Goal: Task Accomplishment & Management: Manage account settings

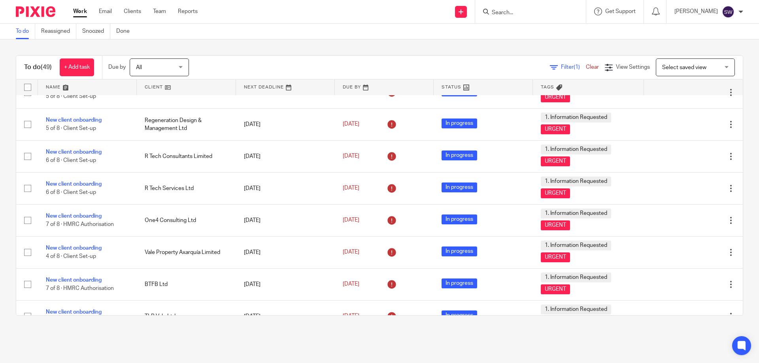
scroll to position [632, 0]
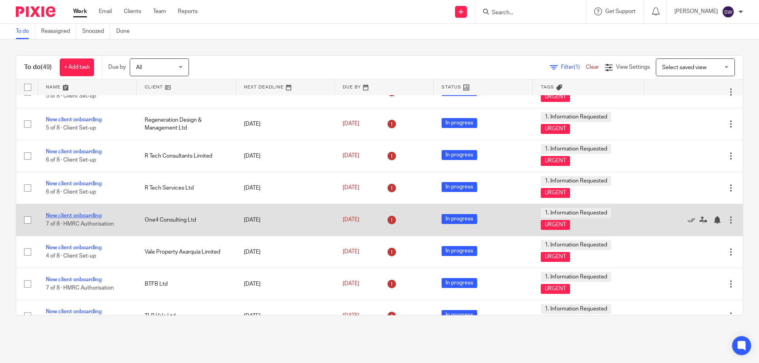
click at [75, 216] on link "New client onboarding" at bounding box center [74, 216] width 56 height 6
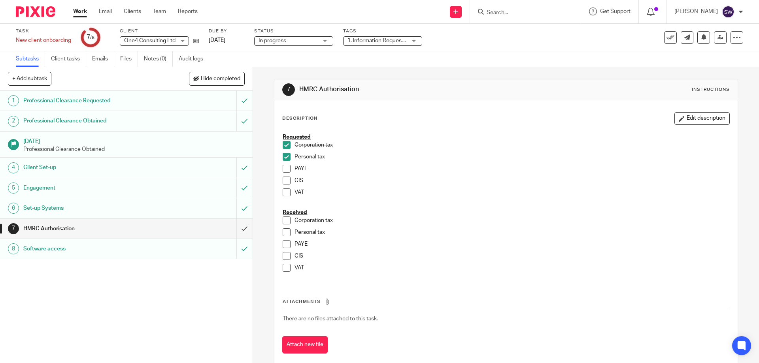
click at [285, 222] on span at bounding box center [287, 221] width 8 height 8
click at [285, 166] on span at bounding box center [287, 169] width 8 height 8
click at [84, 9] on link "Work" at bounding box center [80, 12] width 14 height 8
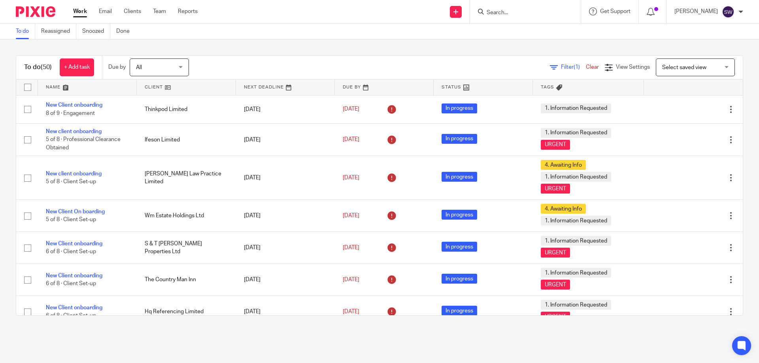
drag, startPoint x: 664, startPoint y: 12, endPoint x: 664, endPoint y: 84, distance: 71.9
click at [654, 12] on icon at bounding box center [651, 12] width 8 height 8
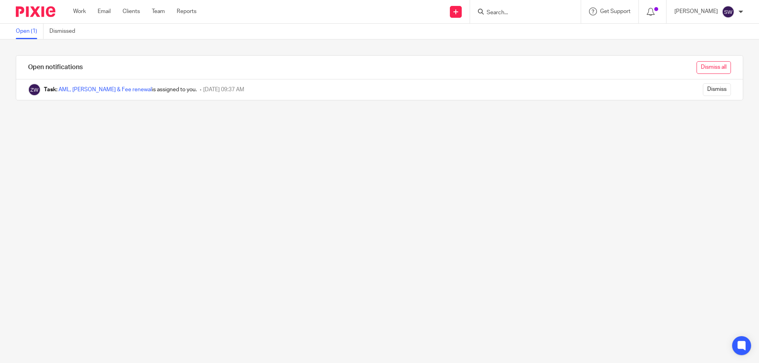
click at [703, 64] on input "Dismiss all" at bounding box center [713, 67] width 34 height 13
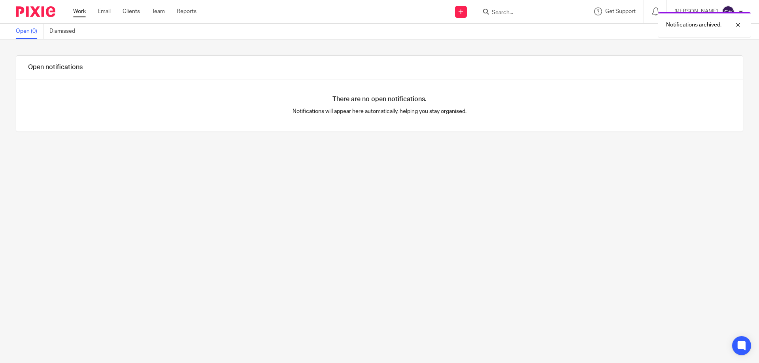
click at [81, 11] on link "Work" at bounding box center [79, 12] width 13 height 8
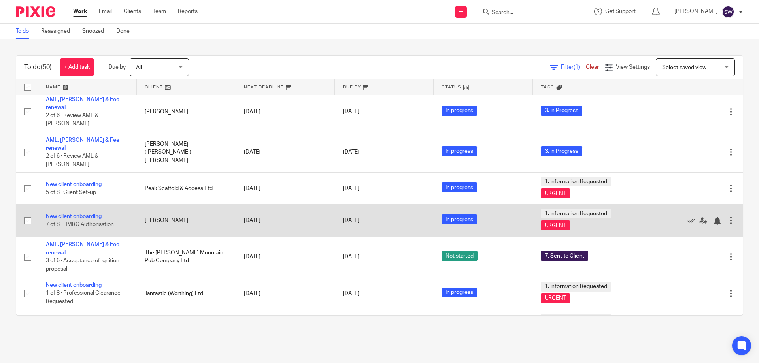
scroll to position [1293, 0]
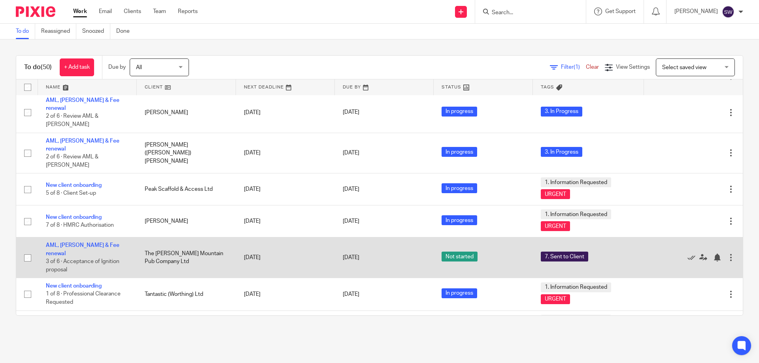
click at [90, 238] on td "AML, LoE & Fee renewal 3 of 6 · Acceptance of Ignition proposal" at bounding box center [87, 258] width 99 height 41
click at [94, 243] on link "AML, [PERSON_NAME] & Fee renewal" at bounding box center [83, 249] width 74 height 13
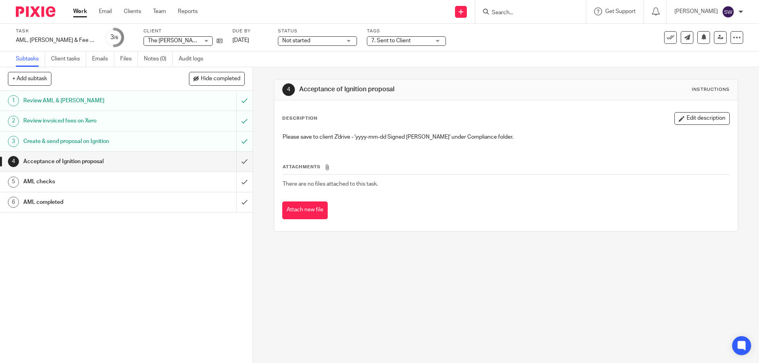
click at [85, 181] on h1 "AML checks" at bounding box center [91, 182] width 137 height 12
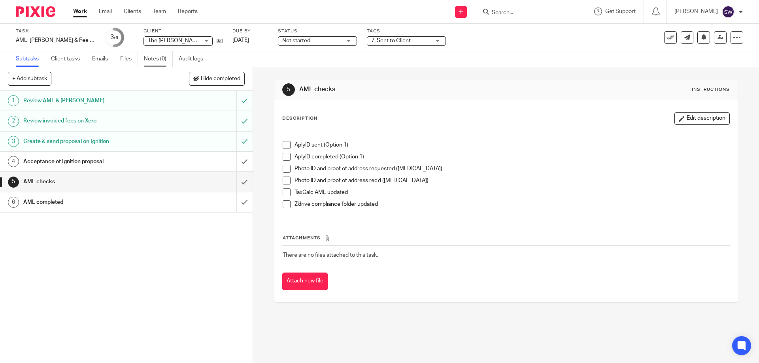
click at [151, 58] on link "Notes (0)" at bounding box center [158, 58] width 29 height 15
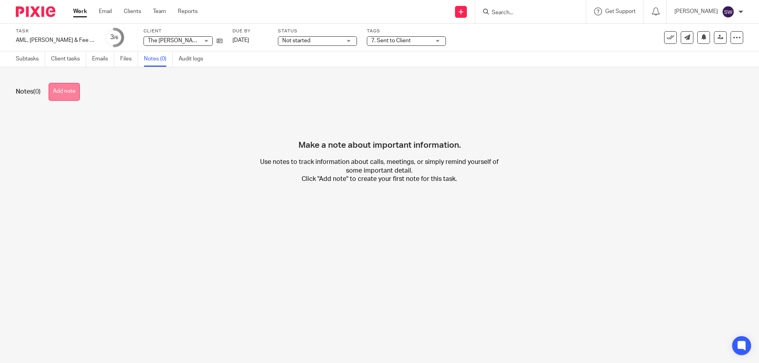
click at [75, 87] on button "Add note" at bounding box center [64, 92] width 31 height 18
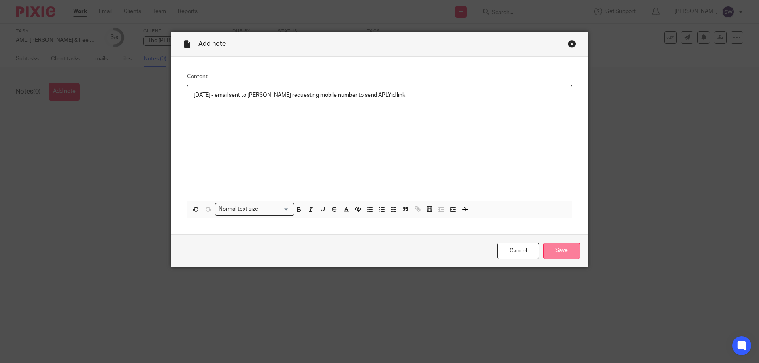
click at [559, 247] on input "Save" at bounding box center [561, 251] width 37 height 17
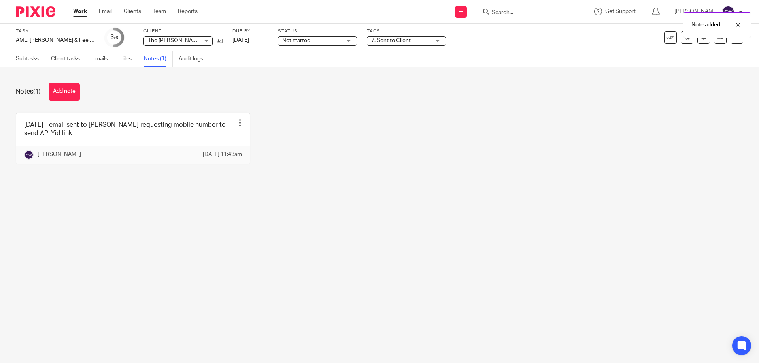
click at [82, 12] on link "Work" at bounding box center [80, 12] width 14 height 8
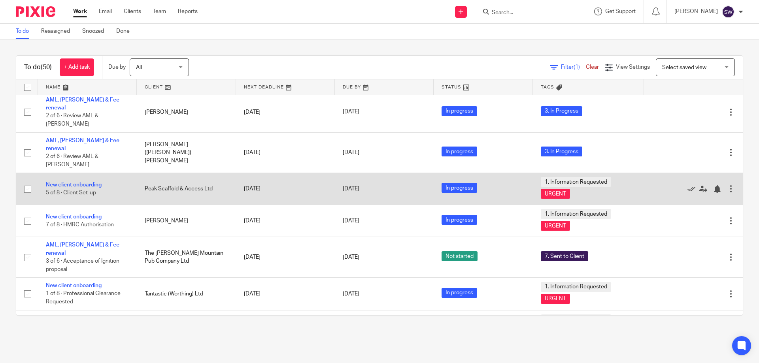
scroll to position [1304, 0]
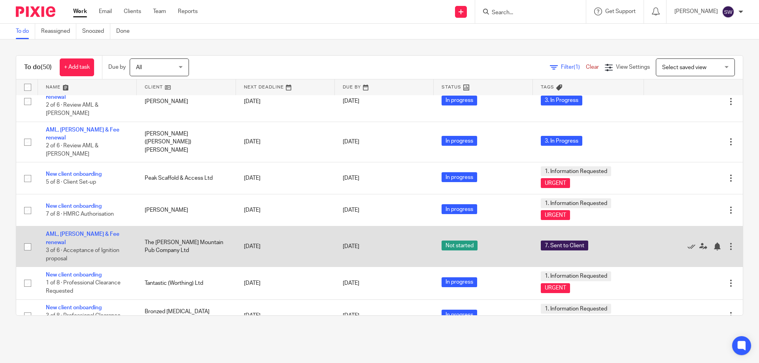
click at [77, 226] on td "AML, LoE & Fee renewal 3 of 6 · Acceptance of Ignition proposal" at bounding box center [87, 246] width 99 height 41
click at [79, 232] on link "AML, [PERSON_NAME] & Fee renewal" at bounding box center [83, 238] width 74 height 13
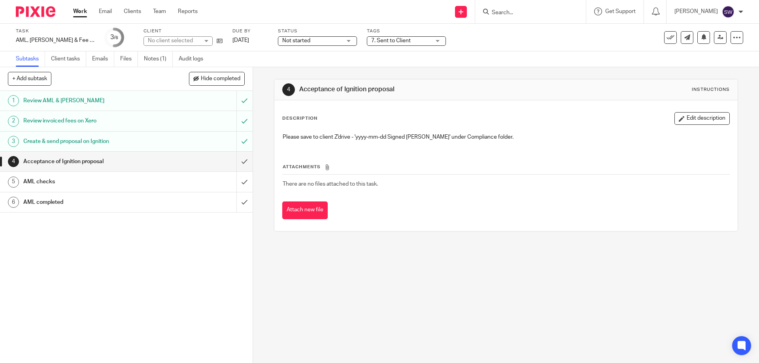
click at [328, 41] on div "Not started Not started" at bounding box center [317, 40] width 79 height 9
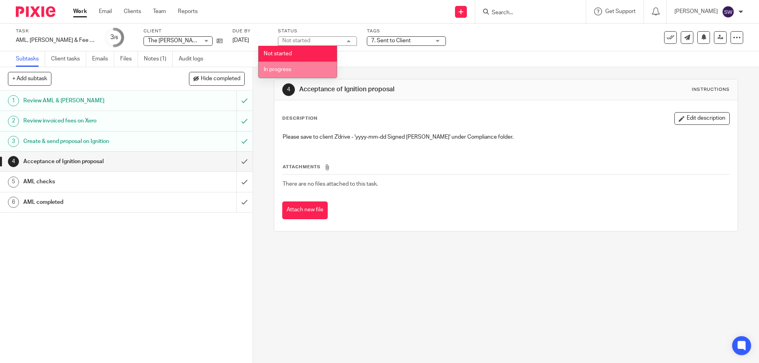
click at [292, 70] on li "In progress" at bounding box center [297, 70] width 78 height 16
click at [375, 38] on span "7. Sent to Client" at bounding box center [391, 41] width 40 height 6
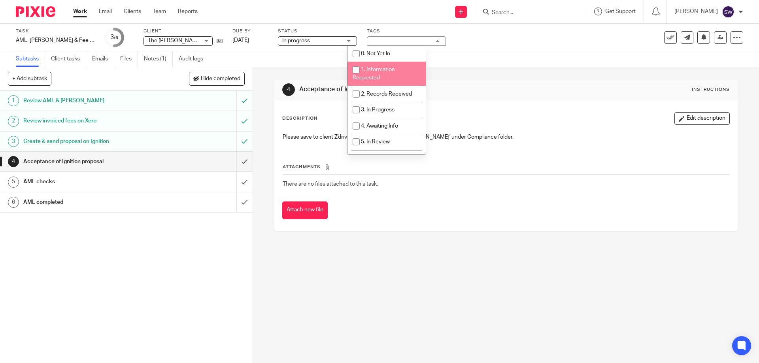
click at [388, 69] on span "1. Information Requested" at bounding box center [374, 74] width 42 height 14
checkbox input "true"
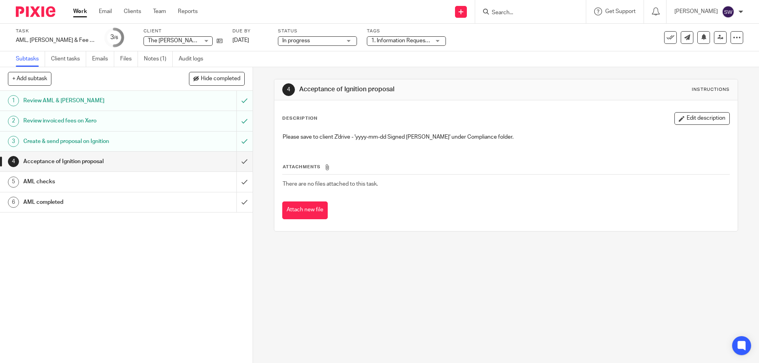
drag, startPoint x: 75, startPoint y: 9, endPoint x: 96, endPoint y: 27, distance: 27.4
click at [76, 9] on link "Work" at bounding box center [80, 12] width 14 height 8
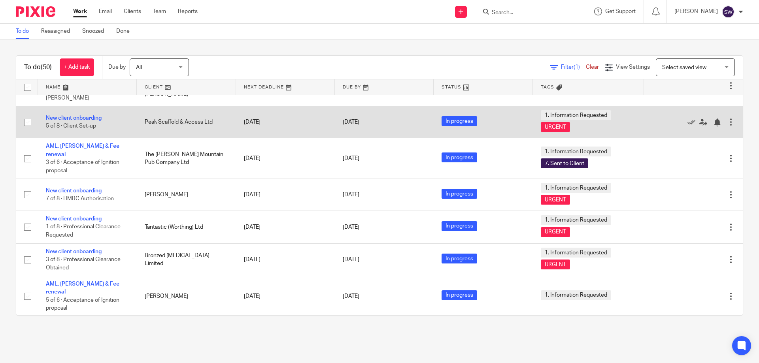
scroll to position [1372, 0]
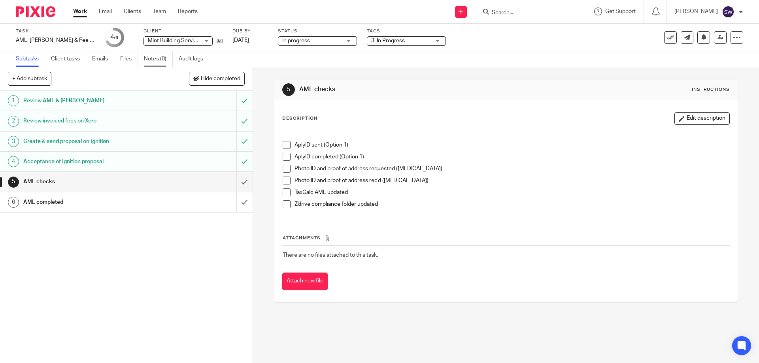
click at [153, 57] on link "Notes (0)" at bounding box center [158, 58] width 29 height 15
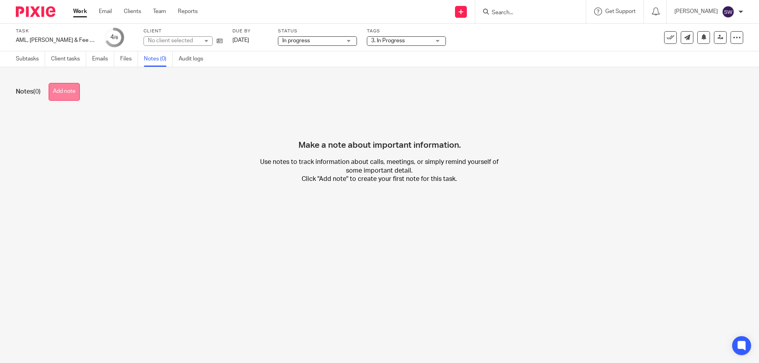
drag, startPoint x: 72, startPoint y: 88, endPoint x: 123, endPoint y: 124, distance: 62.5
click at [71, 88] on button "Add note" at bounding box center [64, 92] width 31 height 18
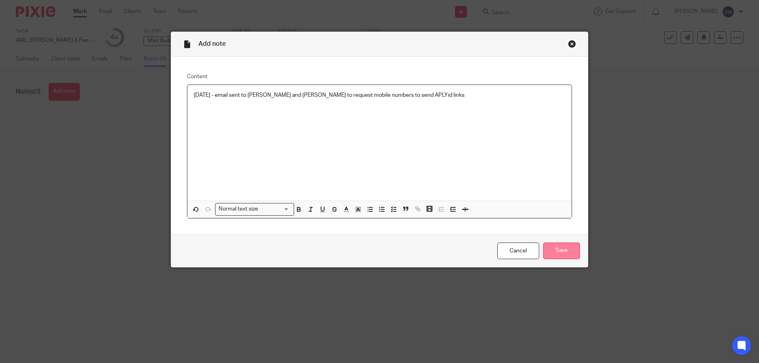
click at [558, 249] on input "Save" at bounding box center [561, 251] width 37 height 17
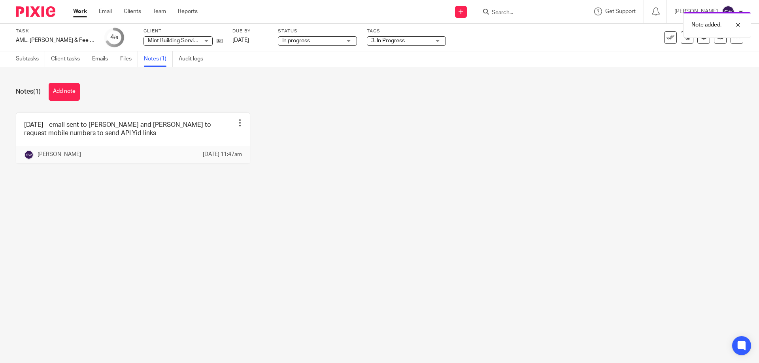
click at [85, 10] on link "Work" at bounding box center [80, 12] width 14 height 8
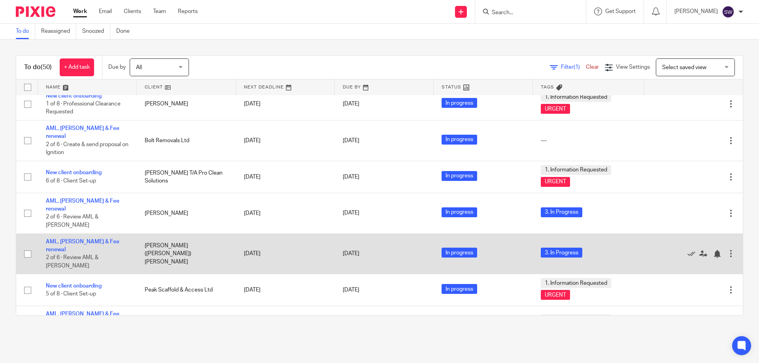
scroll to position [1175, 0]
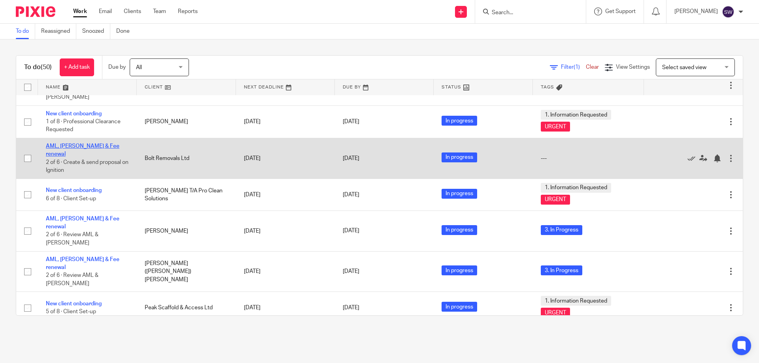
click at [83, 143] on link "AML, [PERSON_NAME] & Fee renewal" at bounding box center [83, 149] width 74 height 13
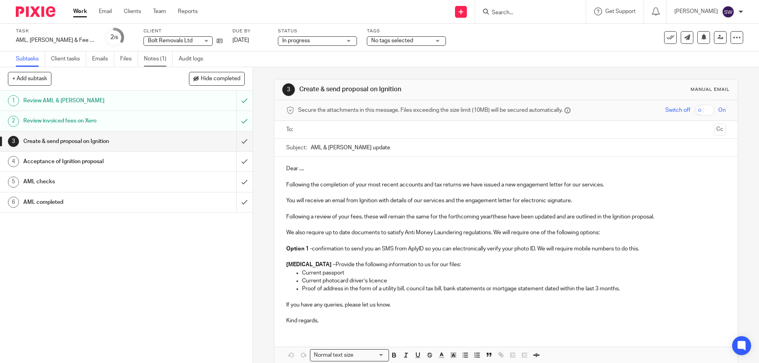
click at [151, 59] on link "Notes (1)" at bounding box center [158, 58] width 29 height 15
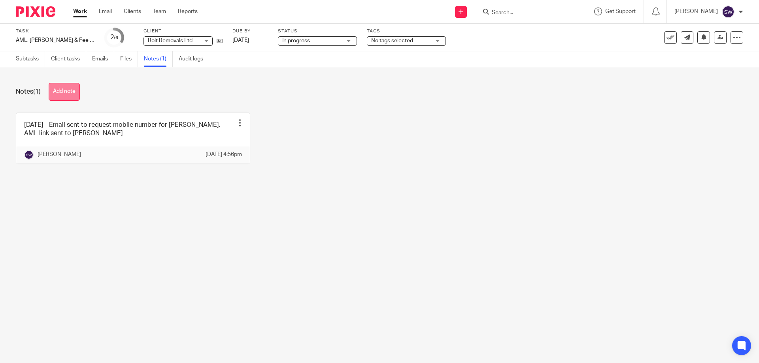
click at [70, 90] on button "Add note" at bounding box center [64, 92] width 31 height 18
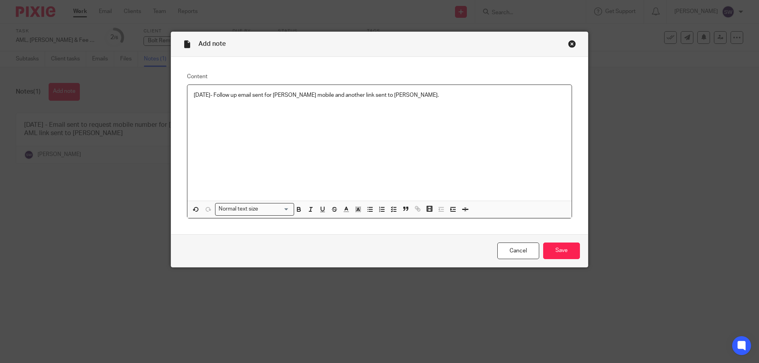
click at [362, 96] on p "14/10/2025- Follow up email sent for Lizza-Maria mobile and another link sent t…" at bounding box center [379, 95] width 371 height 8
click at [563, 247] on input "Save" at bounding box center [561, 251] width 37 height 17
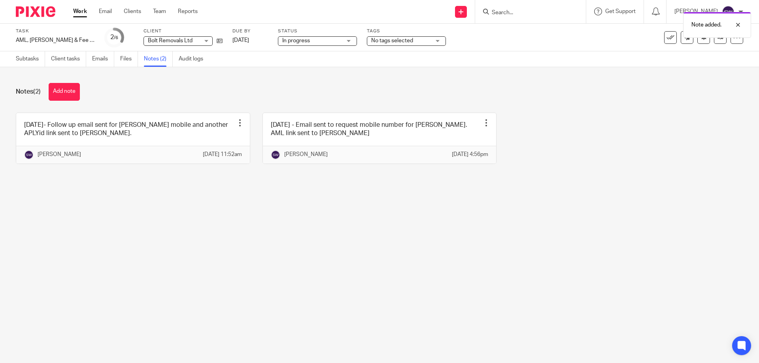
click at [77, 11] on link "Work" at bounding box center [80, 12] width 14 height 8
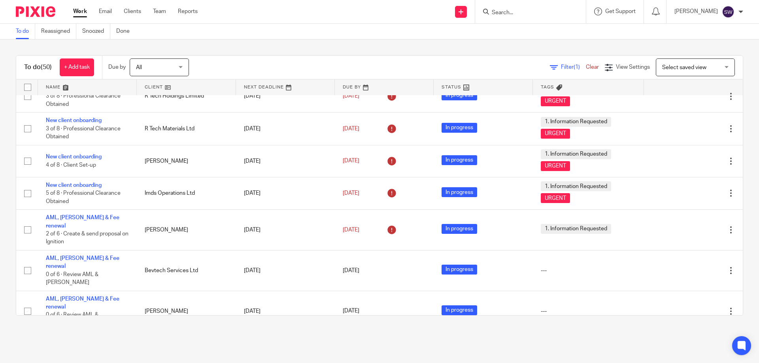
scroll to position [988, 0]
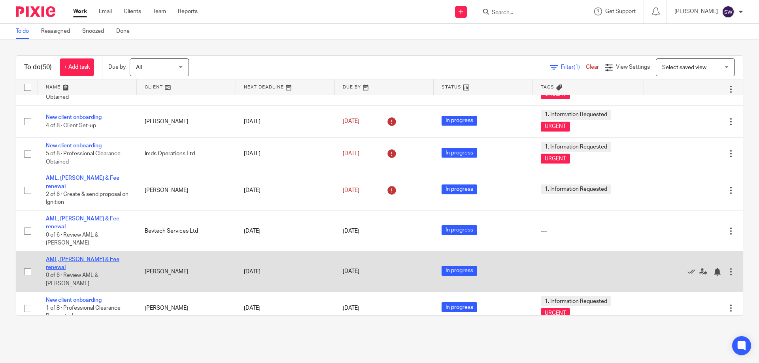
click at [94, 257] on link "AML, [PERSON_NAME] & Fee renewal" at bounding box center [83, 263] width 74 height 13
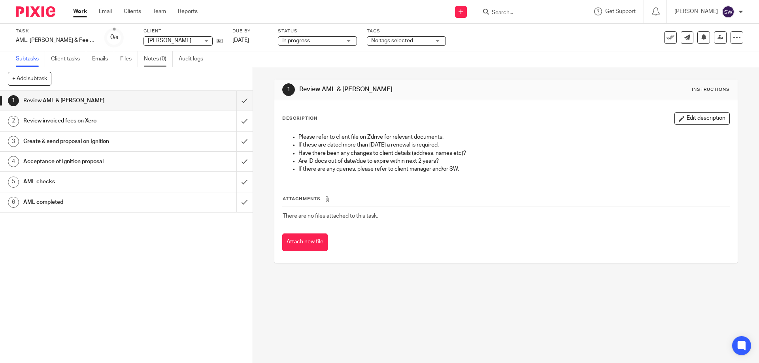
click at [159, 59] on link "Notes (0)" at bounding box center [158, 58] width 29 height 15
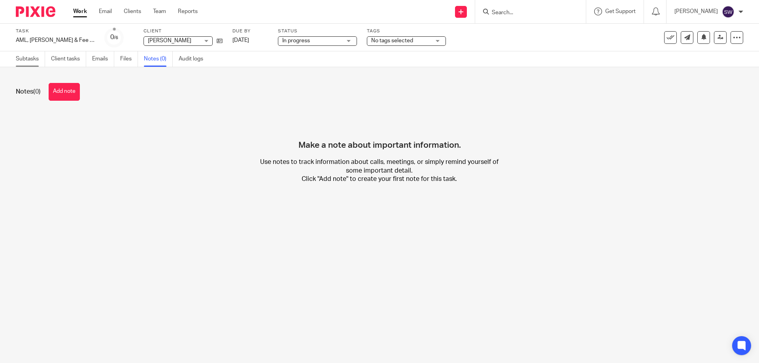
click at [35, 57] on link "Subtasks" at bounding box center [30, 58] width 29 height 15
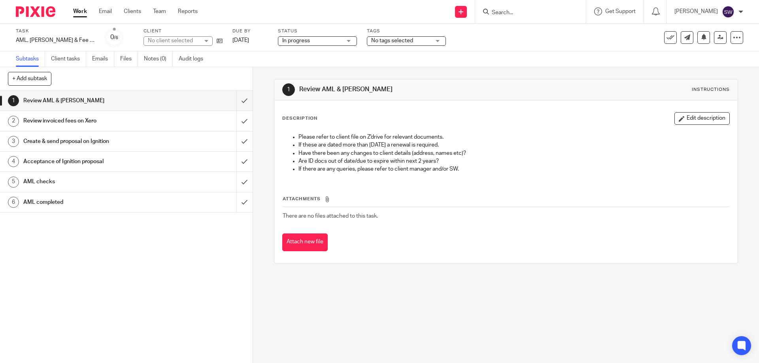
click at [56, 180] on h1 "AML checks" at bounding box center [91, 182] width 137 height 12
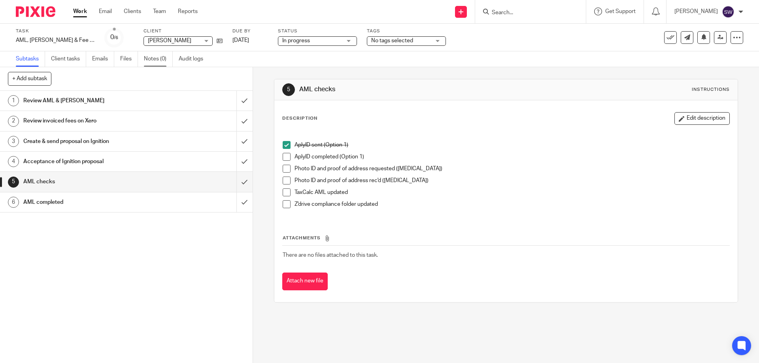
click at [149, 59] on link "Notes (0)" at bounding box center [158, 58] width 29 height 15
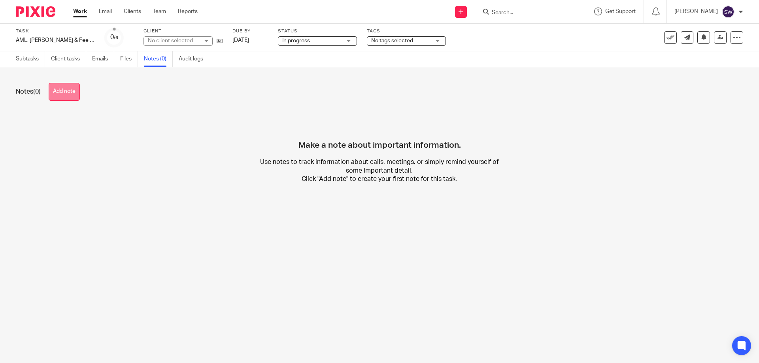
drag, startPoint x: 74, startPoint y: 94, endPoint x: 172, endPoint y: 137, distance: 106.7
click at [75, 93] on button "Add note" at bounding box center [64, 92] width 31 height 18
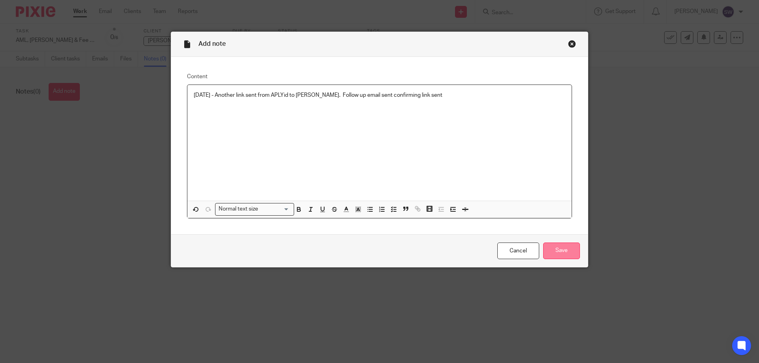
click at [564, 245] on input "Save" at bounding box center [561, 251] width 37 height 17
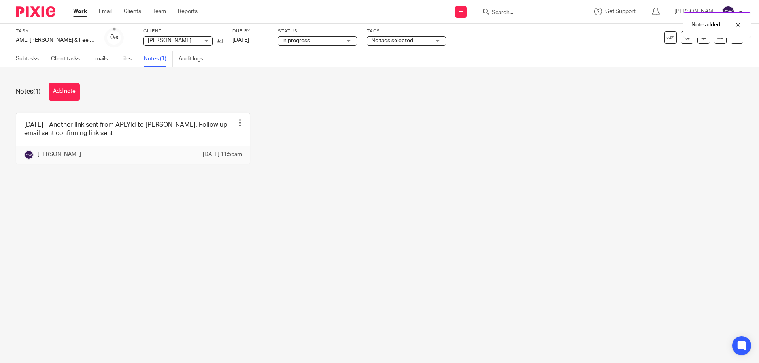
click at [82, 11] on link "Work" at bounding box center [80, 12] width 14 height 8
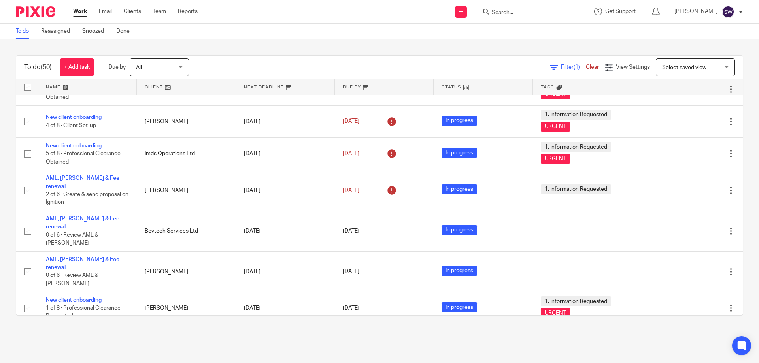
scroll to position [1027, 0]
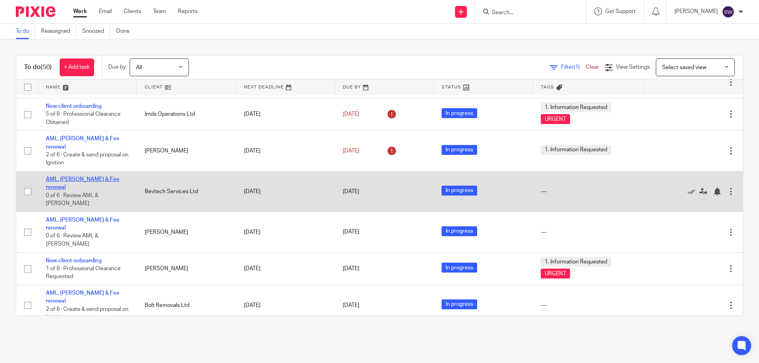
click at [78, 177] on link "AML, [PERSON_NAME] & Fee renewal" at bounding box center [83, 183] width 74 height 13
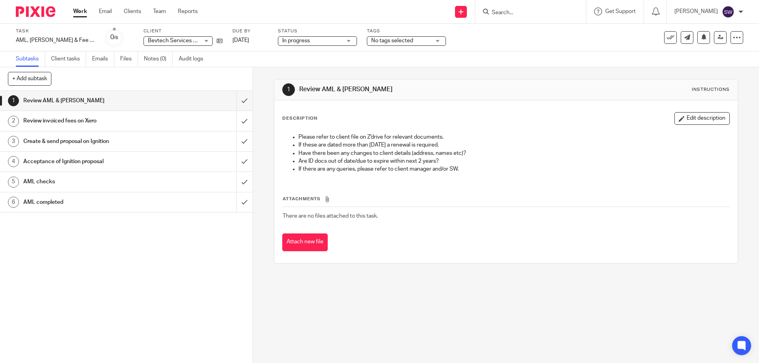
drag, startPoint x: 73, startPoint y: 181, endPoint x: 126, endPoint y: 189, distance: 53.6
click at [72, 181] on h1 "AML checks" at bounding box center [91, 182] width 137 height 12
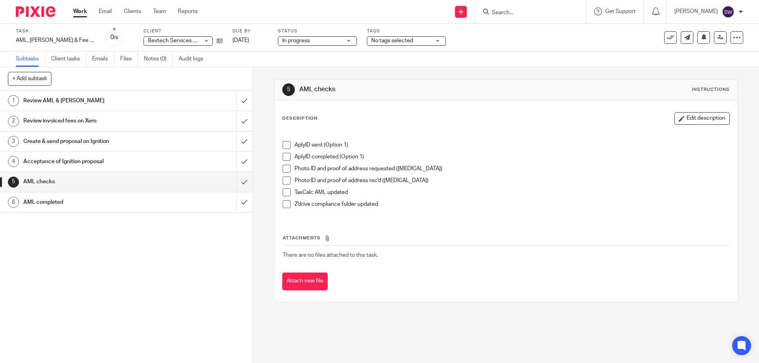
click at [283, 143] on span at bounding box center [287, 145] width 8 height 8
click at [149, 59] on link "Notes (0)" at bounding box center [158, 58] width 29 height 15
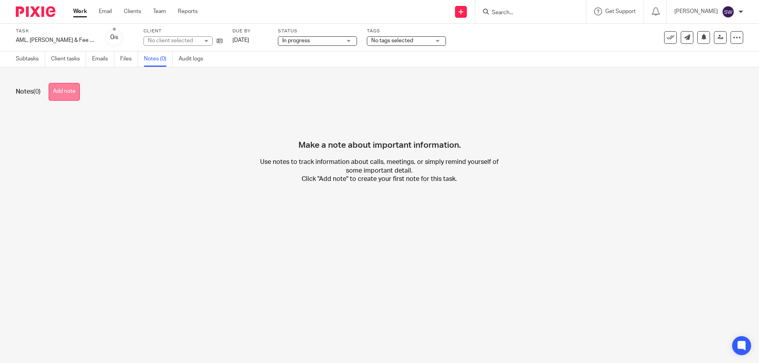
click at [58, 92] on button "Add note" at bounding box center [64, 92] width 31 height 18
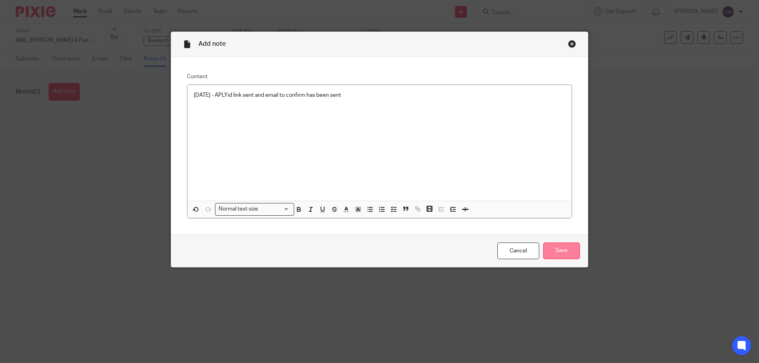
click at [560, 248] on input "Save" at bounding box center [561, 251] width 37 height 17
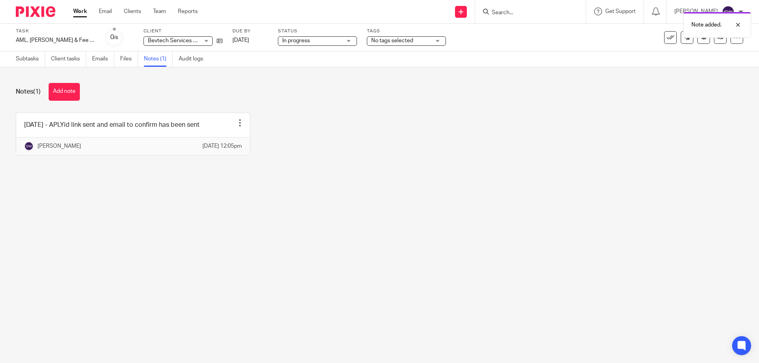
click at [86, 9] on link "Work" at bounding box center [80, 12] width 14 height 8
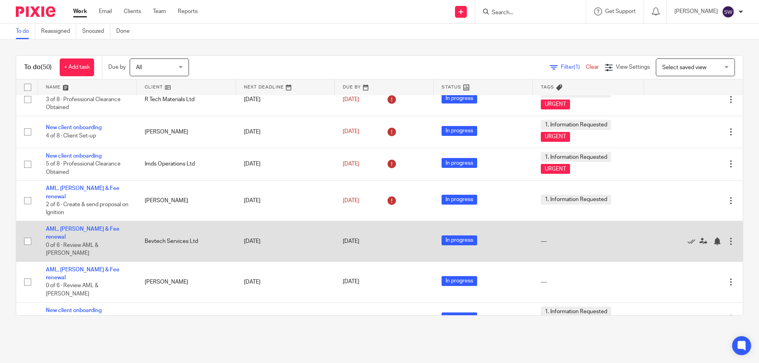
scroll to position [988, 0]
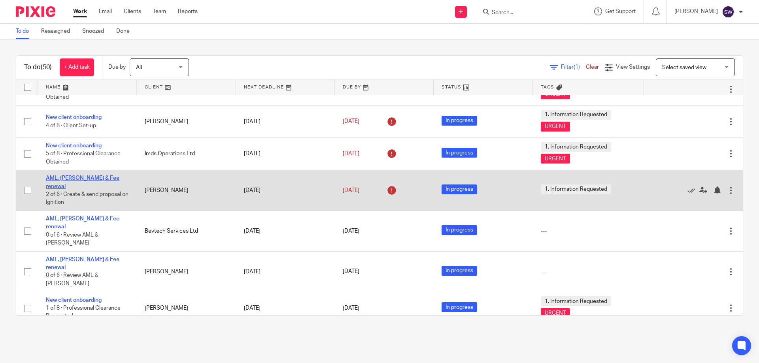
click at [67, 177] on link "AML, [PERSON_NAME] & Fee renewal" at bounding box center [83, 181] width 74 height 13
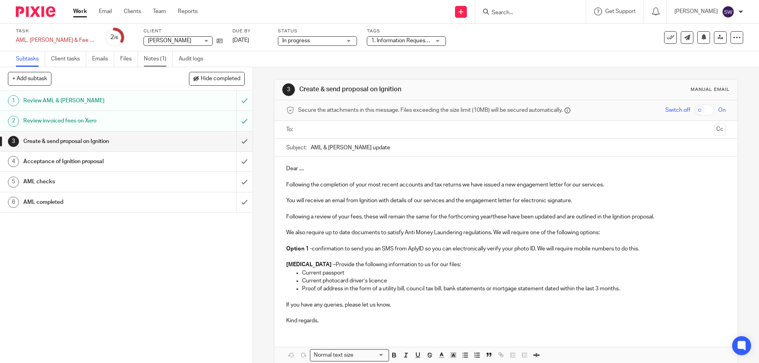
click at [155, 57] on link "Notes (1)" at bounding box center [158, 58] width 29 height 15
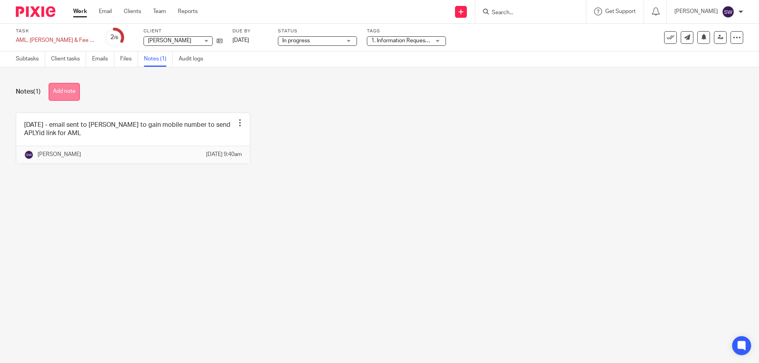
click at [72, 91] on button "Add note" at bounding box center [64, 92] width 31 height 18
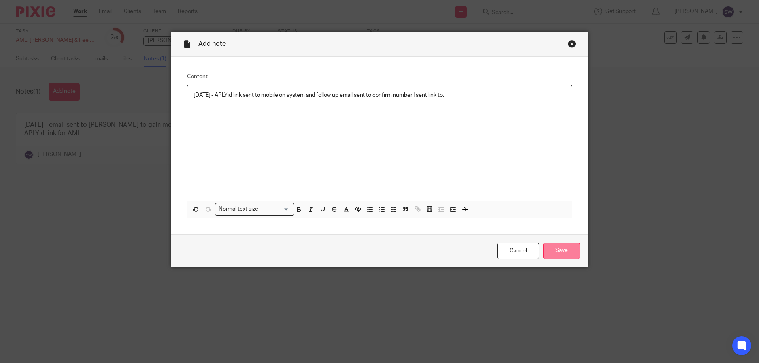
click at [566, 245] on input "Save" at bounding box center [561, 251] width 37 height 17
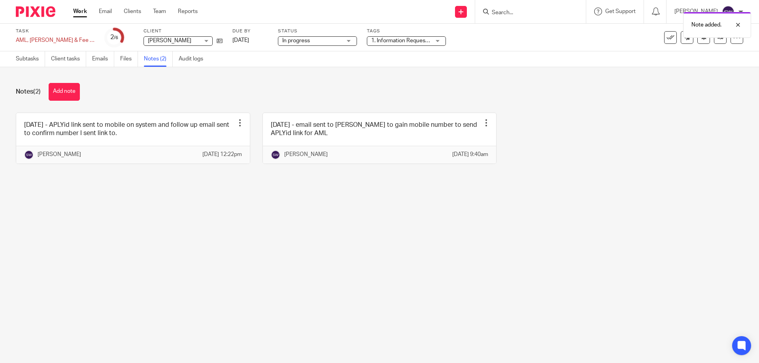
click at [79, 11] on link "Work" at bounding box center [80, 12] width 14 height 8
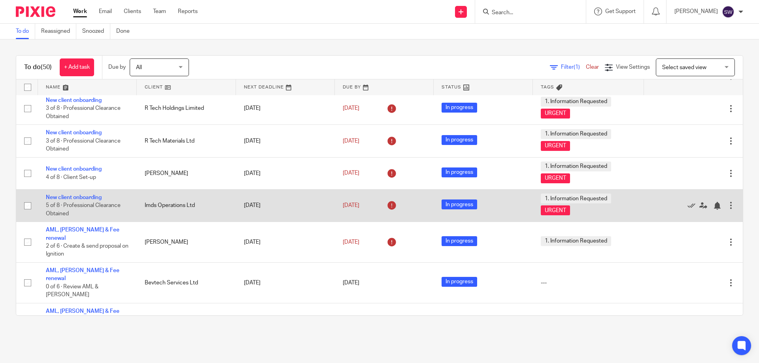
scroll to position [948, 0]
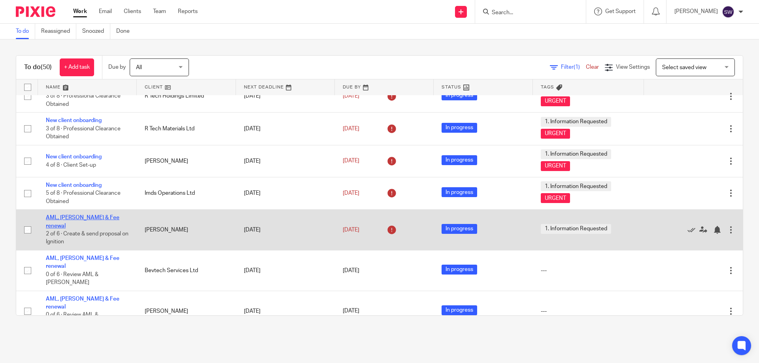
click at [79, 220] on link "AML, [PERSON_NAME] & Fee renewal" at bounding box center [83, 221] width 74 height 13
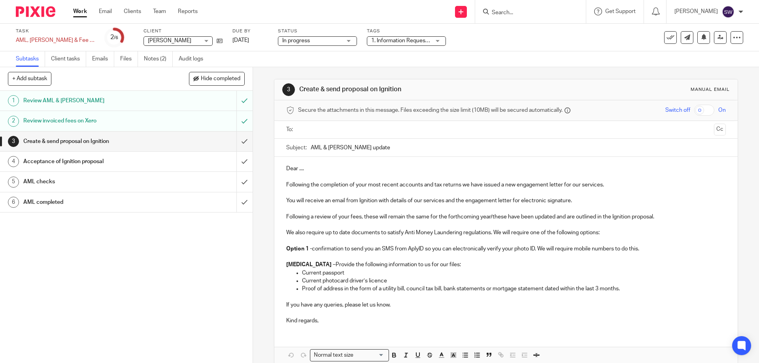
click at [85, 176] on h1 "AML checks" at bounding box center [91, 182] width 137 height 12
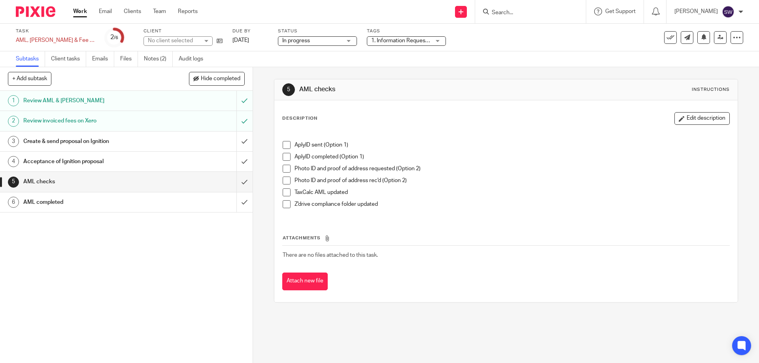
click at [283, 146] on span at bounding box center [287, 145] width 8 height 8
click at [81, 11] on link "Work" at bounding box center [80, 12] width 14 height 8
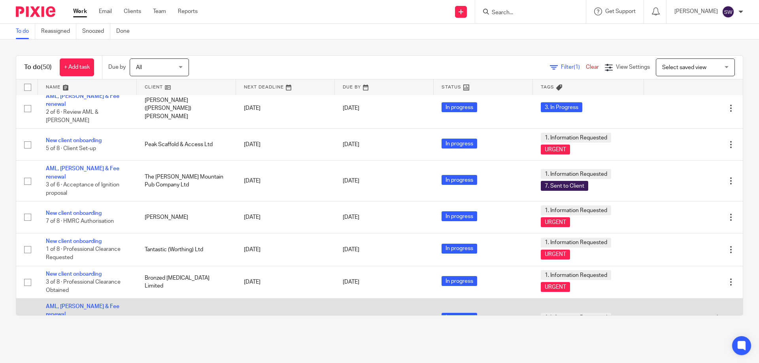
scroll to position [1372, 0]
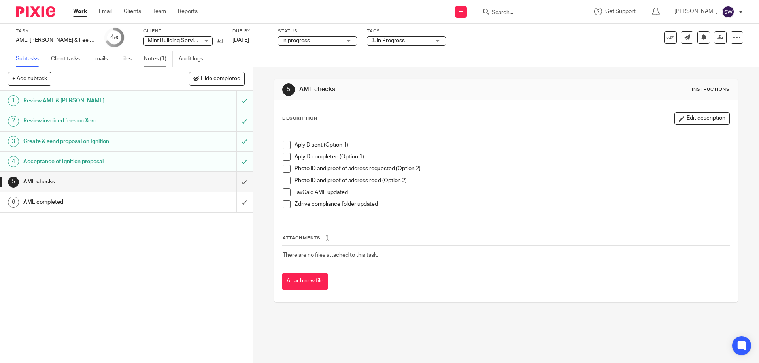
click at [152, 57] on link "Notes (1)" at bounding box center [158, 58] width 29 height 15
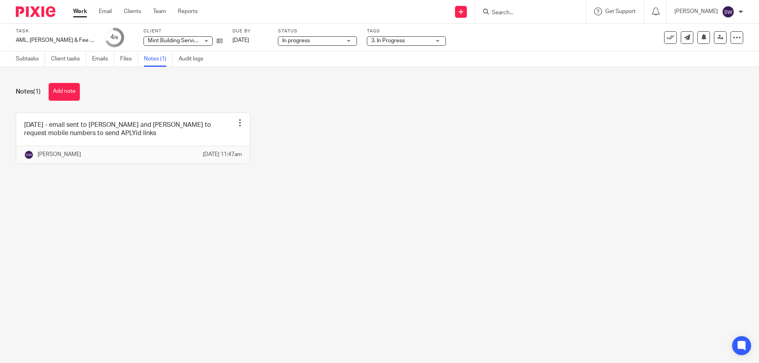
click at [419, 43] on div "3. In Progress" at bounding box center [406, 40] width 79 height 9
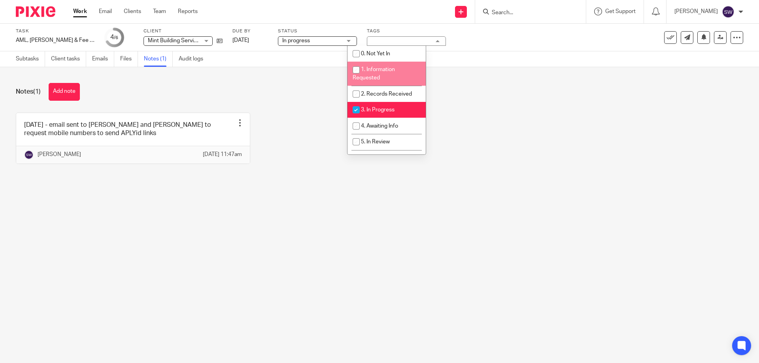
click at [396, 75] on li "1. Information Requested" at bounding box center [386, 74] width 78 height 24
checkbox input "true"
click at [79, 11] on link "Work" at bounding box center [80, 12] width 14 height 8
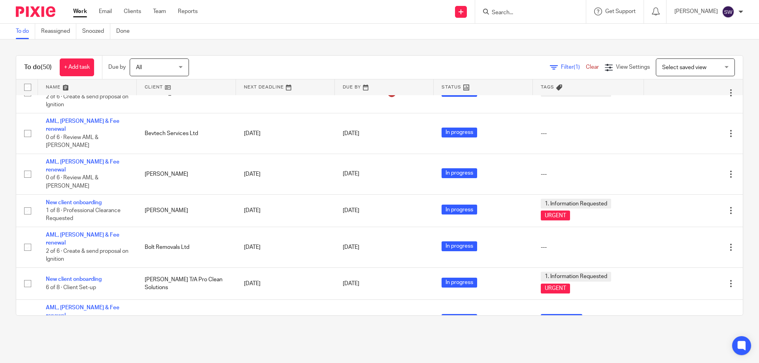
scroll to position [1067, 0]
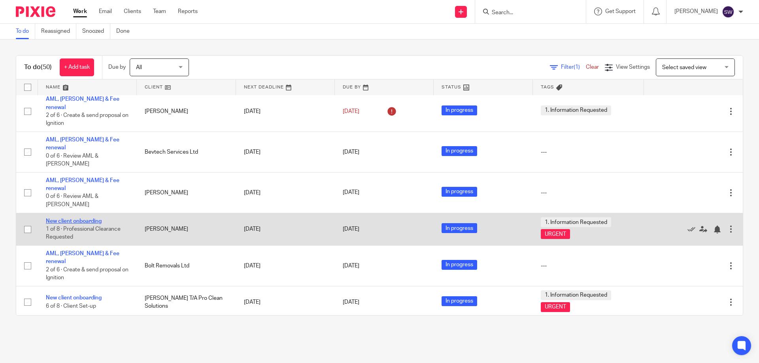
click at [69, 219] on link "New client onboarding" at bounding box center [74, 222] width 56 height 6
